Goal: Task Accomplishment & Management: Use online tool/utility

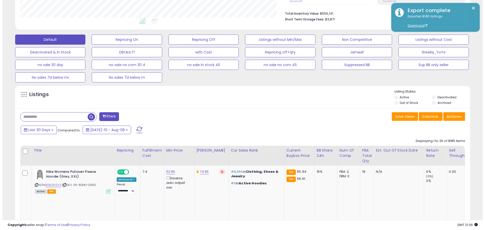
scroll to position [105, 0]
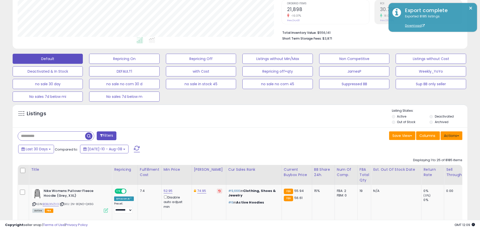
click at [445, 135] on button "Actions" at bounding box center [452, 136] width 22 height 9
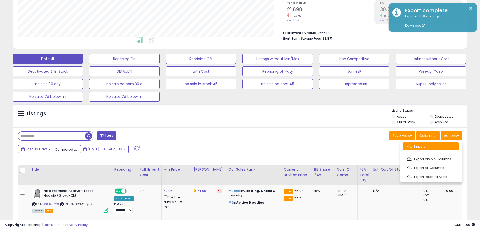
click at [424, 145] on link "Import" at bounding box center [430, 147] width 55 height 8
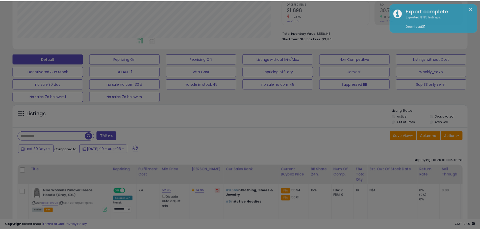
scroll to position [104, 267]
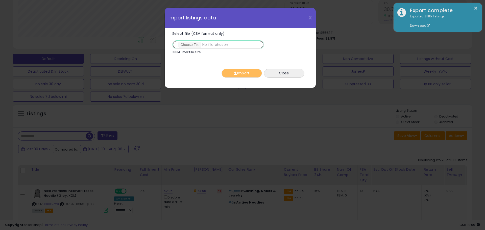
click at [200, 45] on input "Select file (CSV format only)" at bounding box center [218, 44] width 92 height 9
click at [291, 77] on button "Close" at bounding box center [284, 73] width 40 height 9
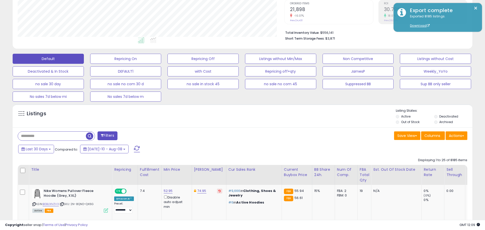
scroll to position [252506, 252345]
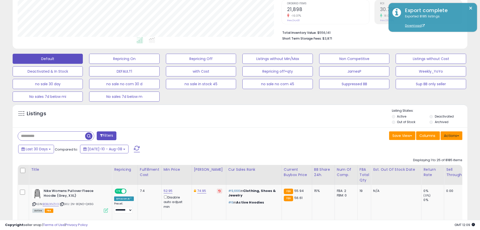
click at [457, 137] on button "Actions" at bounding box center [452, 136] width 22 height 9
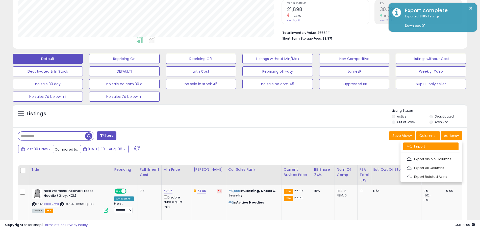
click at [415, 144] on link "Import" at bounding box center [430, 147] width 55 height 8
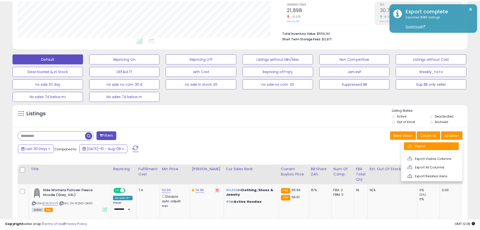
scroll to position [104, 267]
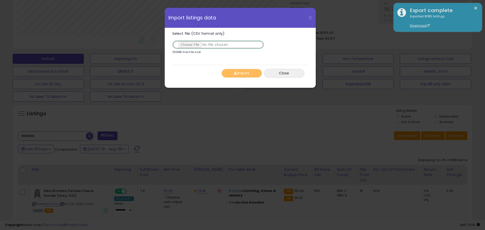
click at [193, 45] on input "Select file (CSV format only)" at bounding box center [218, 44] width 92 height 9
type input "**********"
click at [243, 77] on button "Import" at bounding box center [242, 73] width 40 height 9
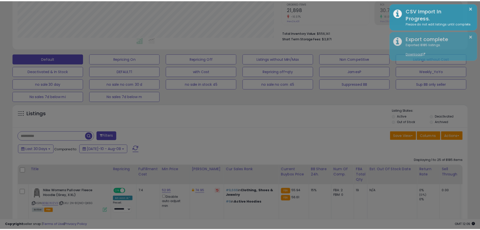
scroll to position [252506, 252345]
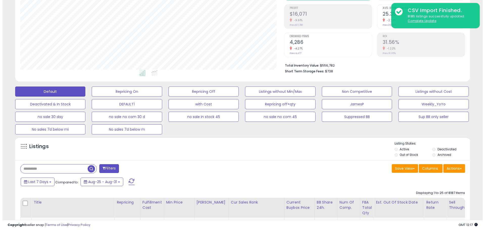
scroll to position [53, 0]
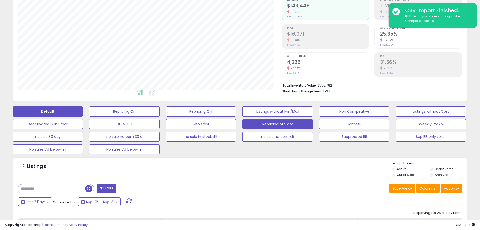
click at [275, 125] on button "Repricing off+qty" at bounding box center [278, 124] width 70 height 10
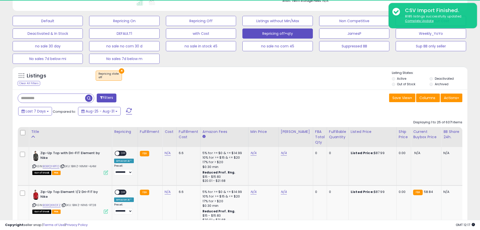
scroll to position [210, 0]
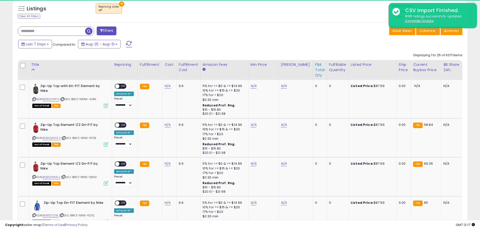
click at [315, 75] on div "FBA Total Qty" at bounding box center [320, 70] width 10 height 16
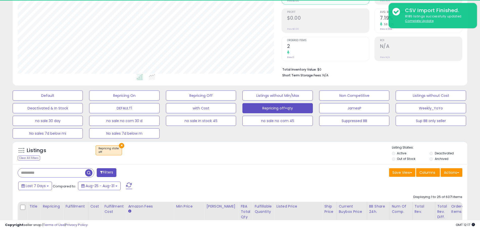
scroll to position [114, 0]
